Goal: Information Seeking & Learning: Learn about a topic

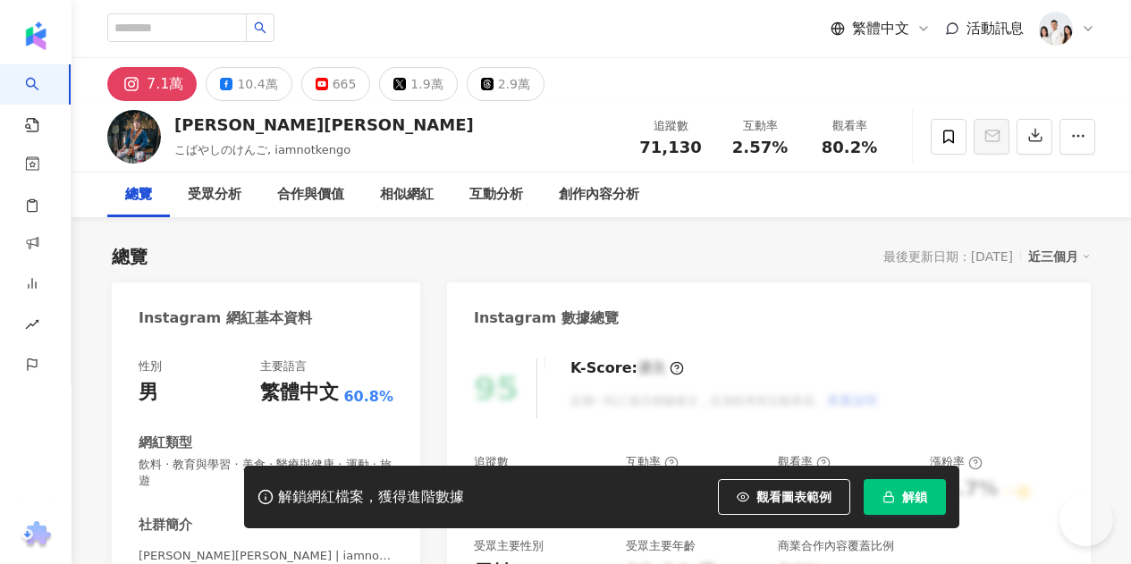
click at [233, 24] on input "search" at bounding box center [176, 27] width 139 height 29
type input "**"
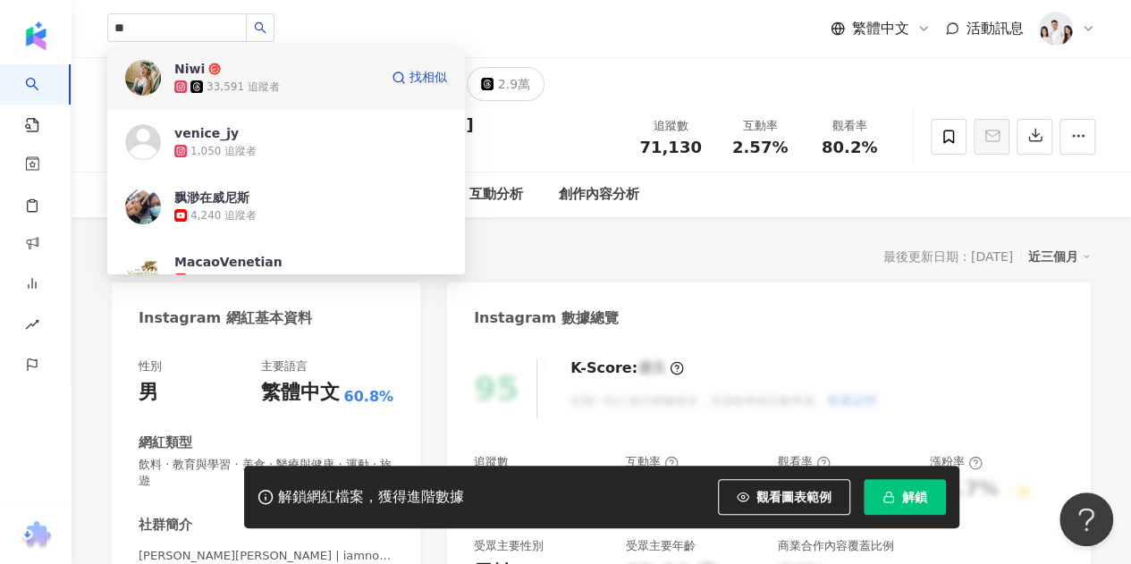
click at [288, 77] on span "Niwi" at bounding box center [232, 69] width 116 height 18
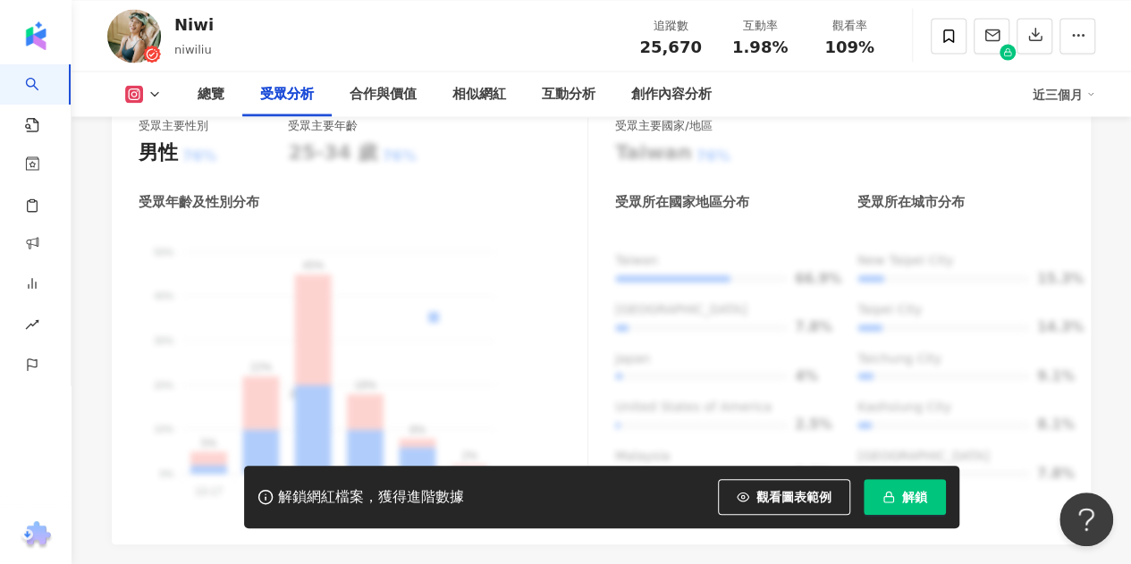
scroll to position [1609, 0]
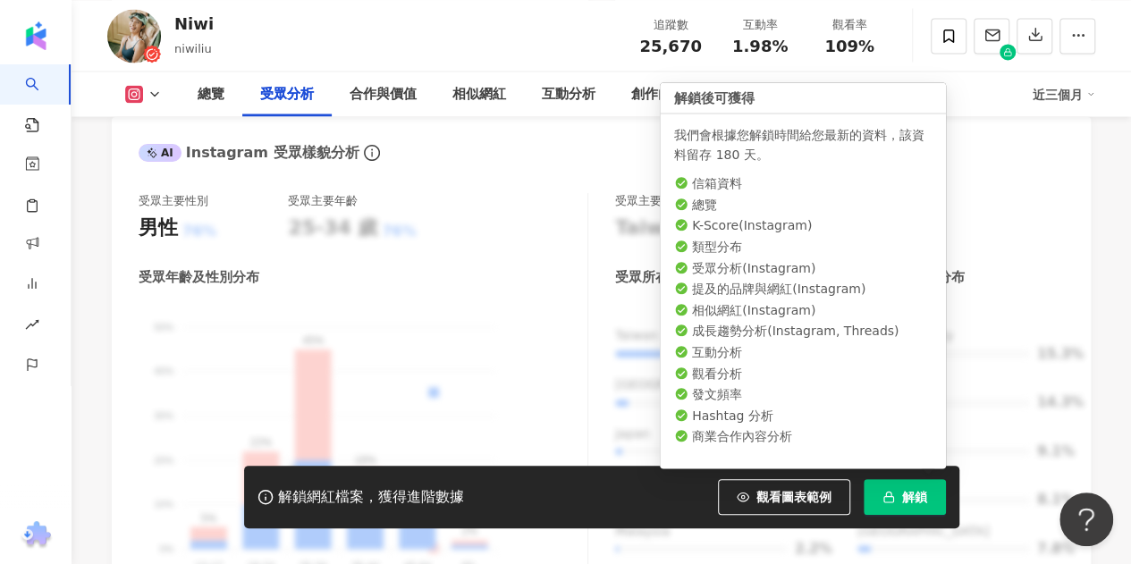
click at [913, 490] on span "解鎖" at bounding box center [914, 497] width 25 height 14
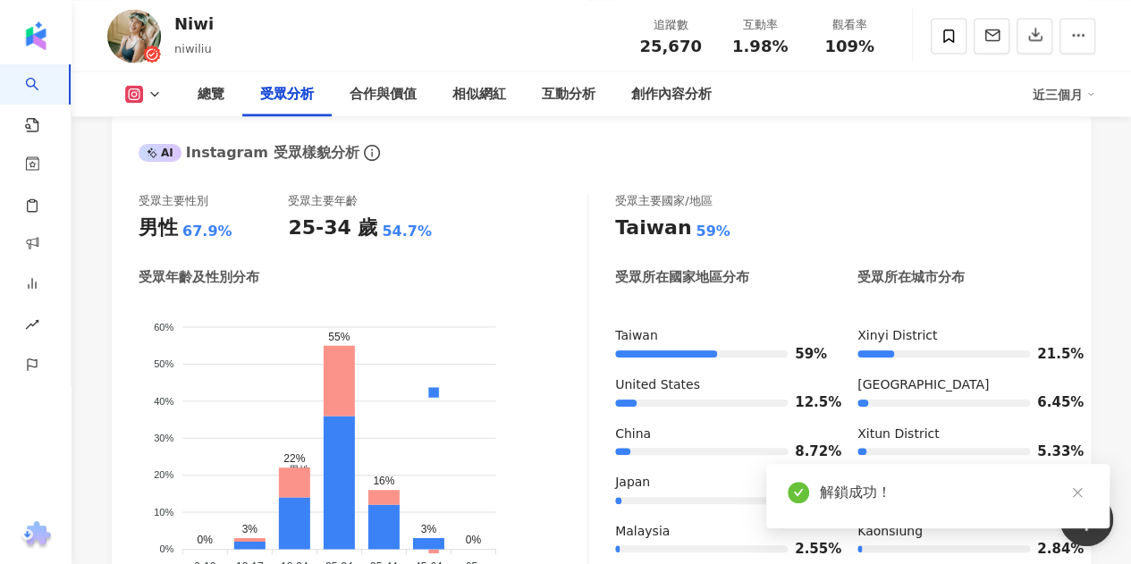
scroll to position [1581, 0]
